Goal: Find specific page/section: Find specific page/section

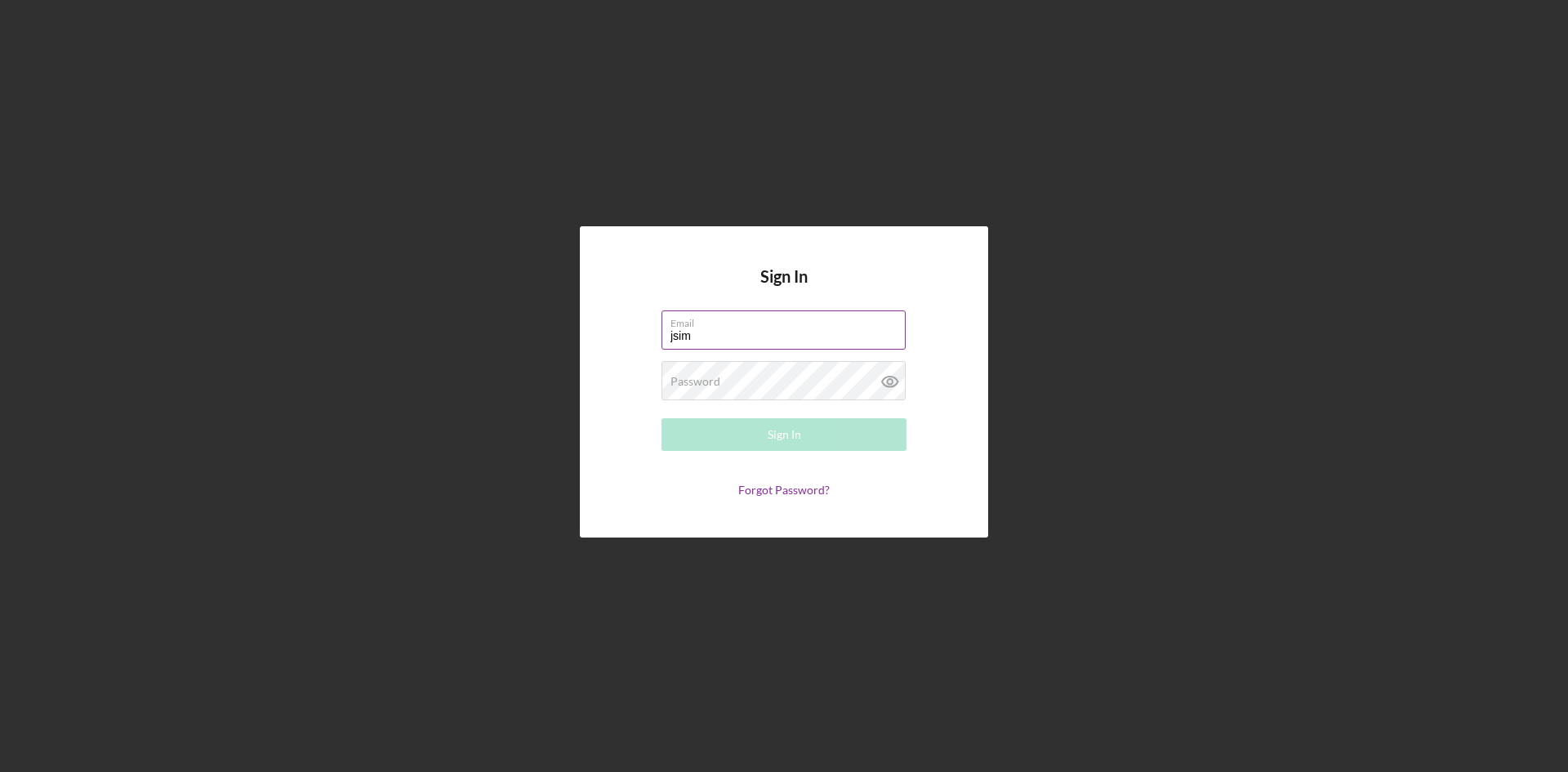
type input "[EMAIL_ADDRESS][DOMAIN_NAME]"
click at [813, 379] on div "Password Required" at bounding box center [784, 381] width 245 height 41
click at [662, 418] on button "Sign In" at bounding box center [784, 434] width 245 height 33
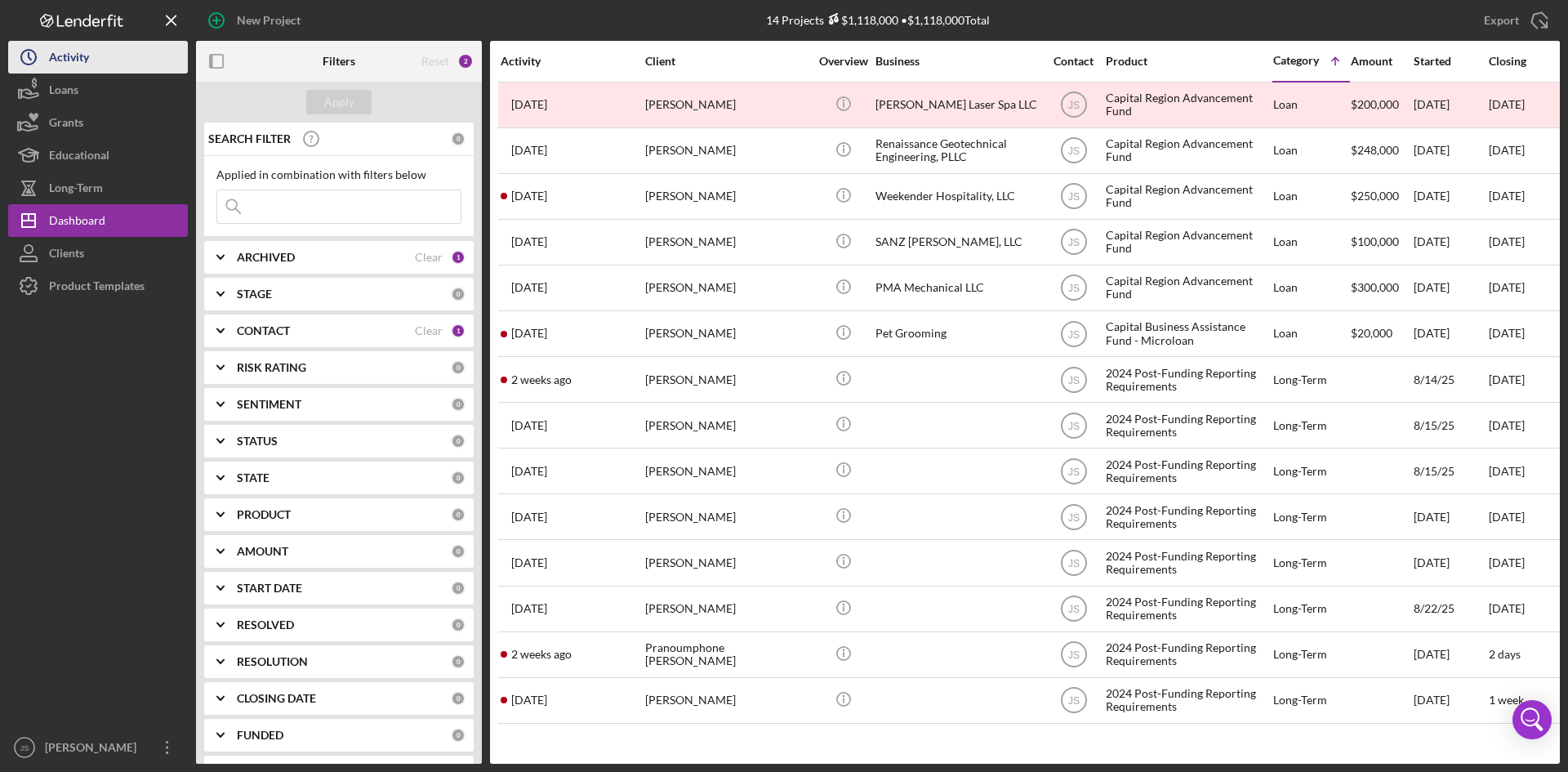
click at [74, 66] on div "Activity" at bounding box center [68, 59] width 40 height 36
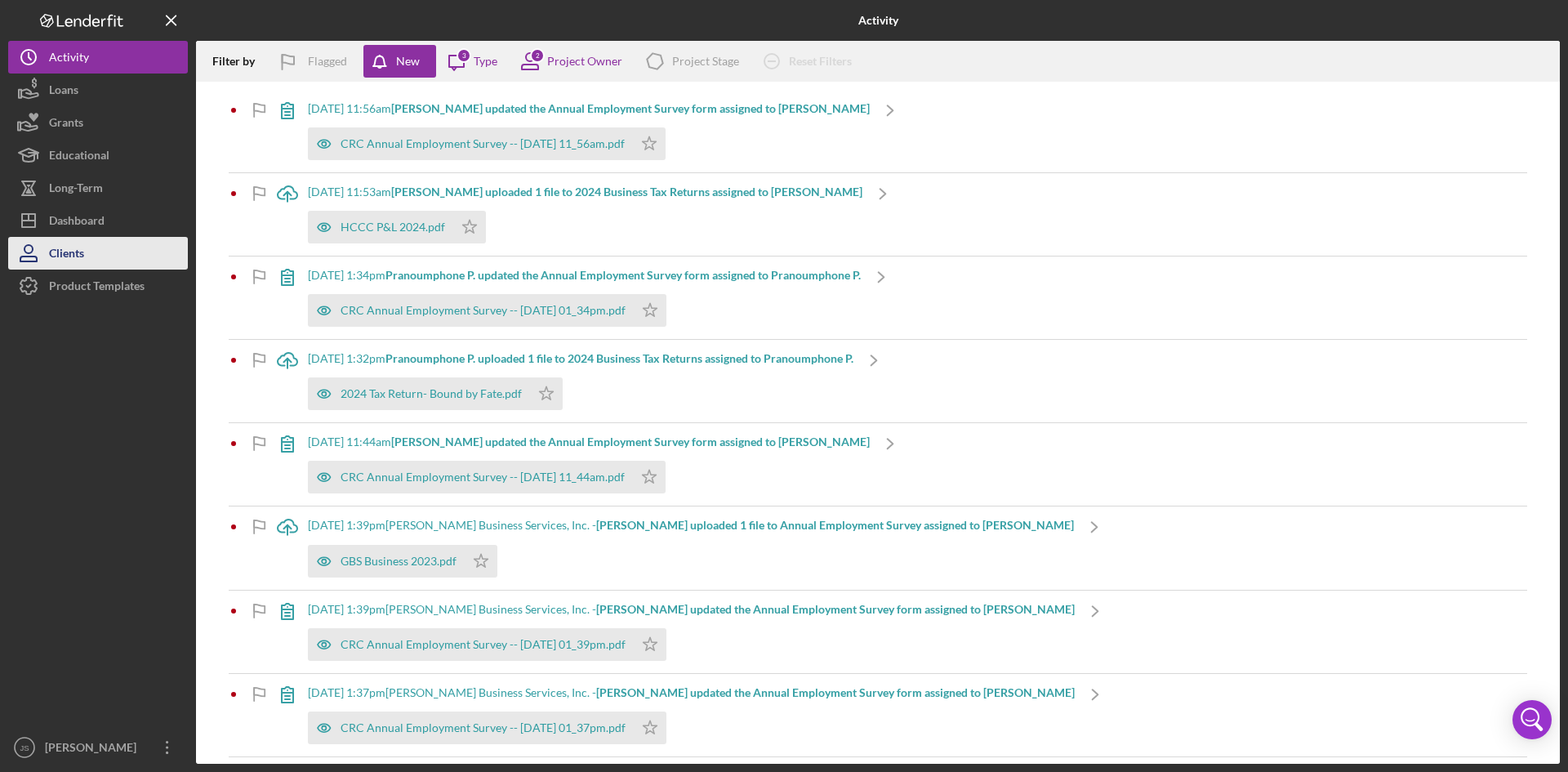
click at [75, 249] on div "Clients" at bounding box center [66, 254] width 36 height 36
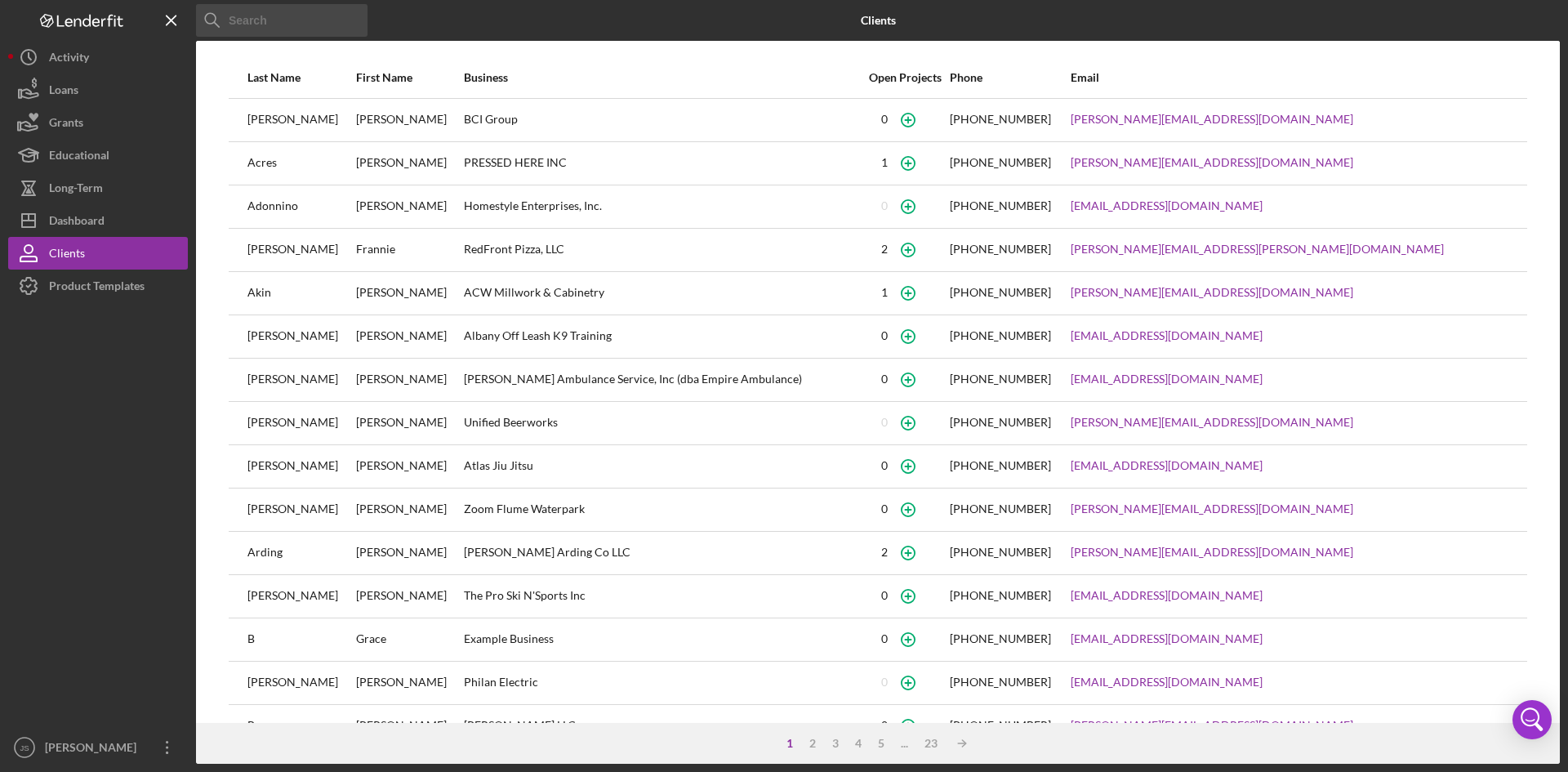
click at [295, 13] on input at bounding box center [281, 20] width 171 height 33
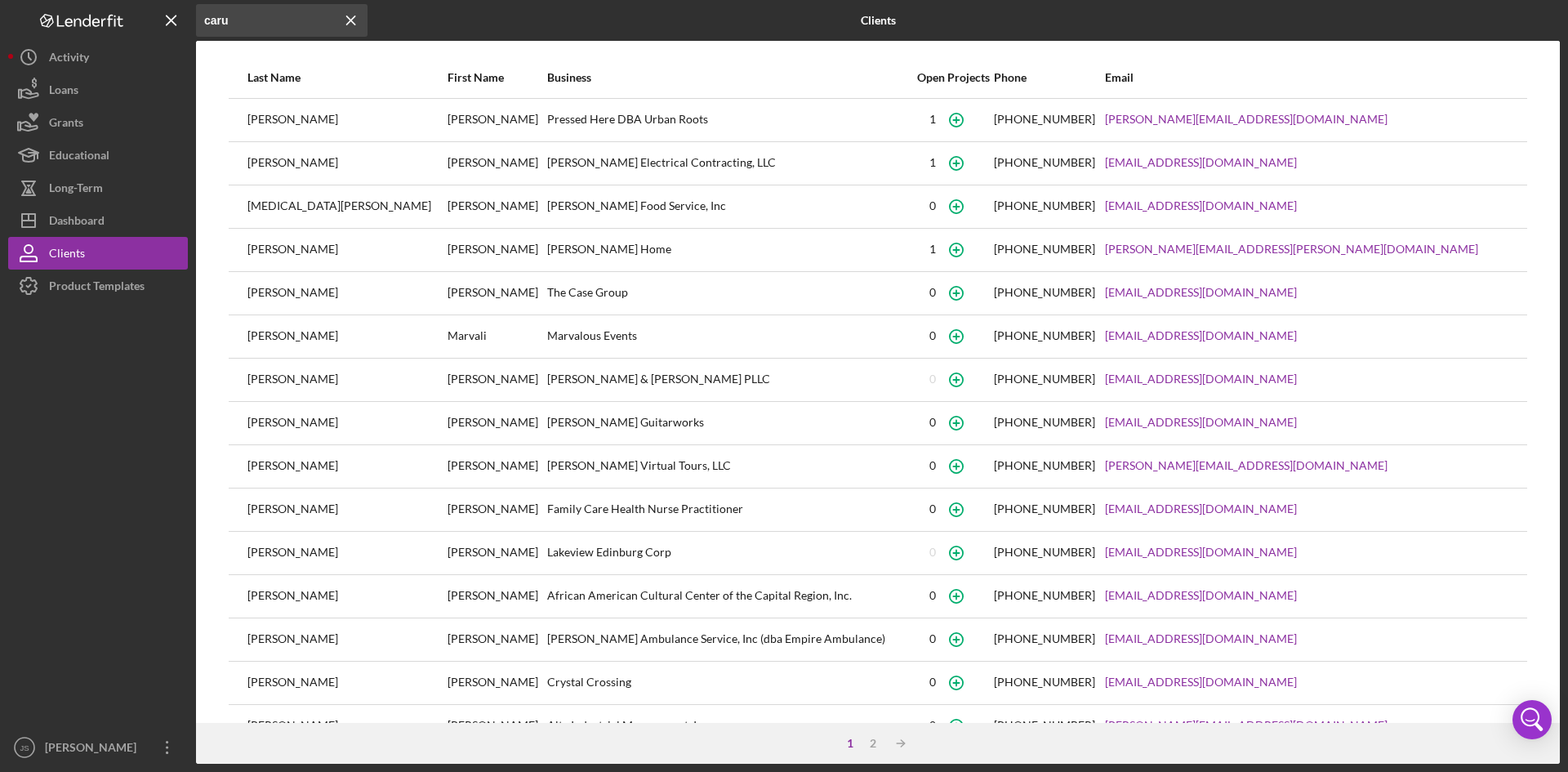
type input "caru"
